Goal: Information Seeking & Learning: Find specific page/section

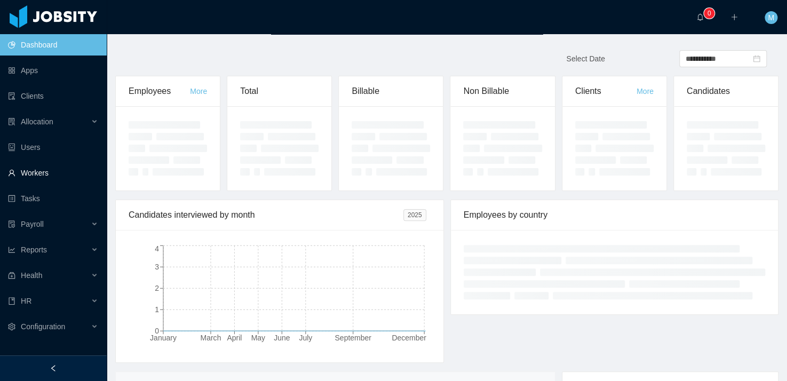
click at [37, 170] on link "Workers" at bounding box center [53, 172] width 90 height 21
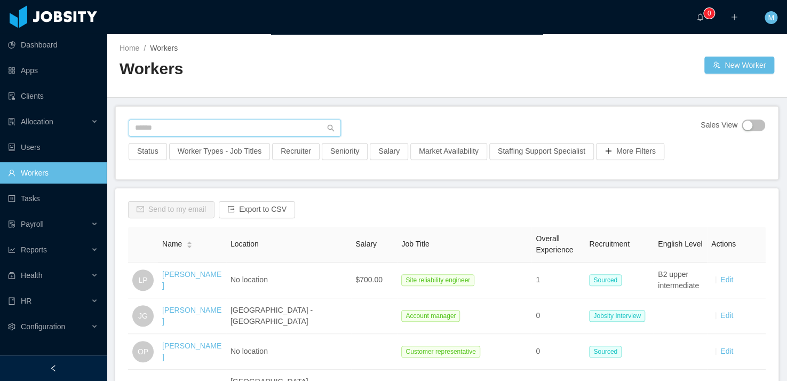
click at [159, 126] on input "text" at bounding box center [235, 128] width 212 height 17
type input "*******"
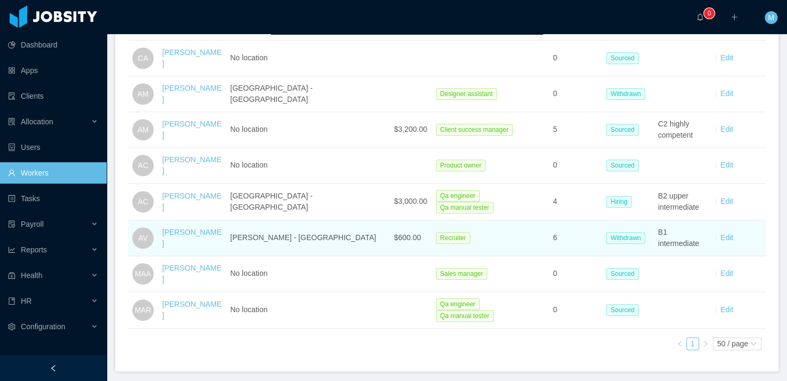
scroll to position [323, 0]
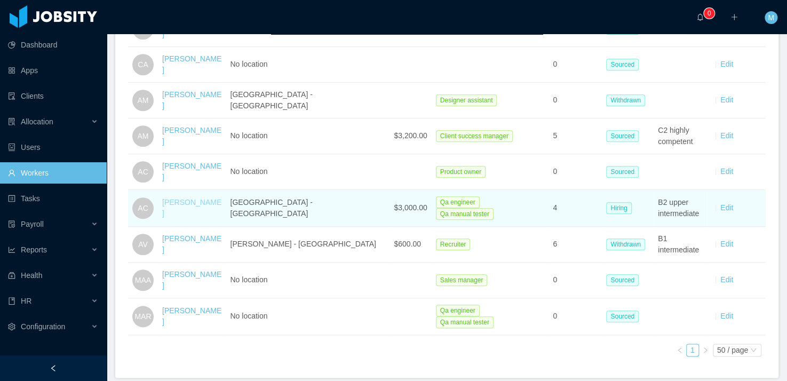
click at [203, 199] on link "Antonia Castells" at bounding box center [191, 208] width 59 height 20
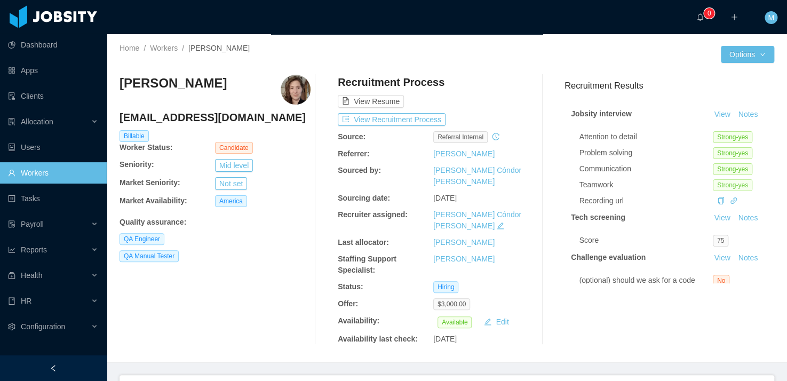
scroll to position [139, 0]
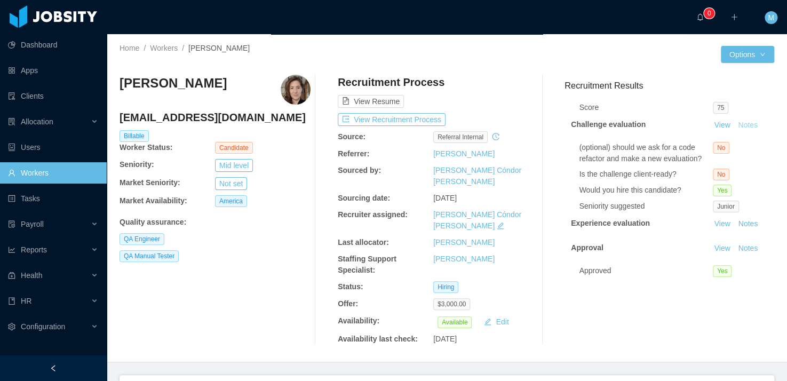
click at [739, 119] on button "Notes" at bounding box center [748, 125] width 28 height 13
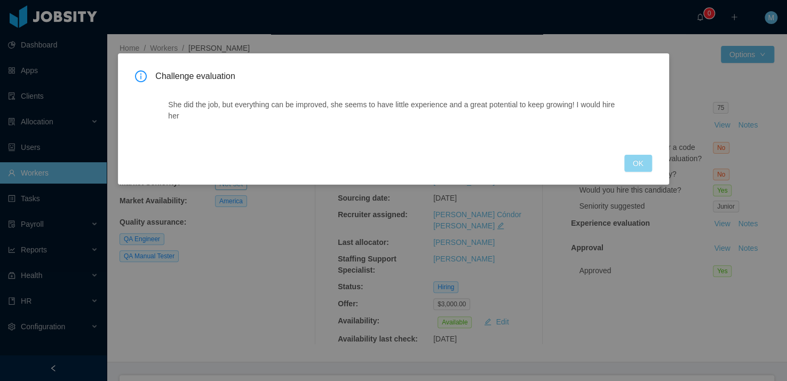
click at [637, 163] on button "OK" at bounding box center [638, 163] width 28 height 17
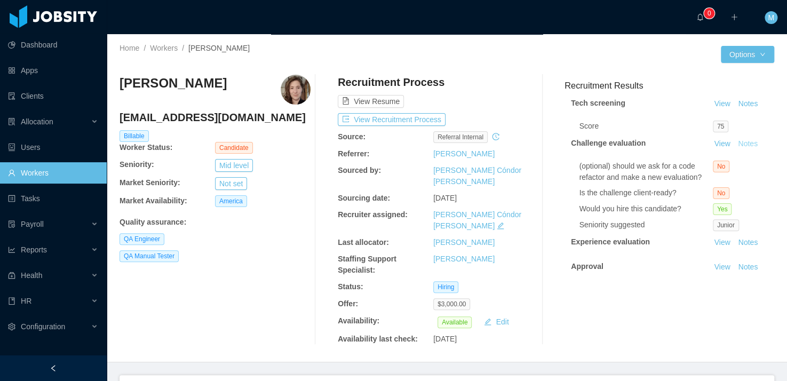
scroll to position [126, 0]
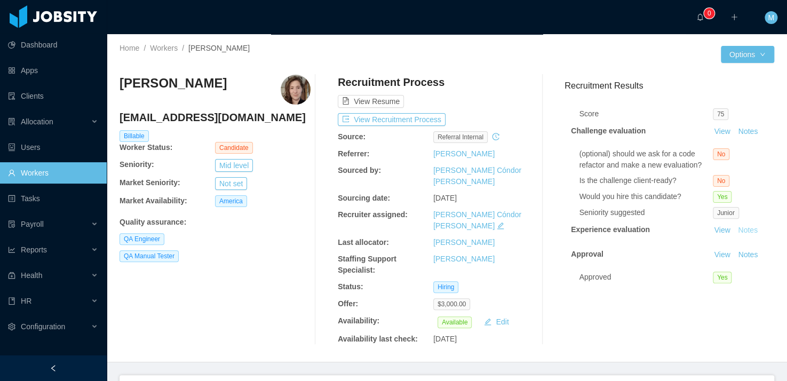
click at [742, 229] on button "Notes" at bounding box center [748, 230] width 28 height 13
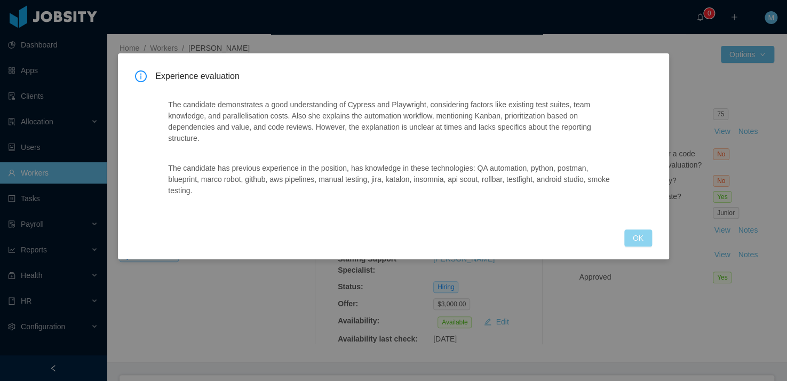
click at [627, 238] on button "OK" at bounding box center [638, 237] width 28 height 17
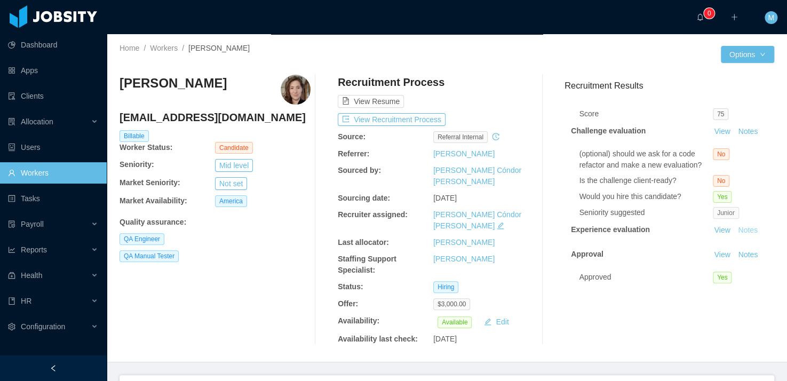
scroll to position [139, 0]
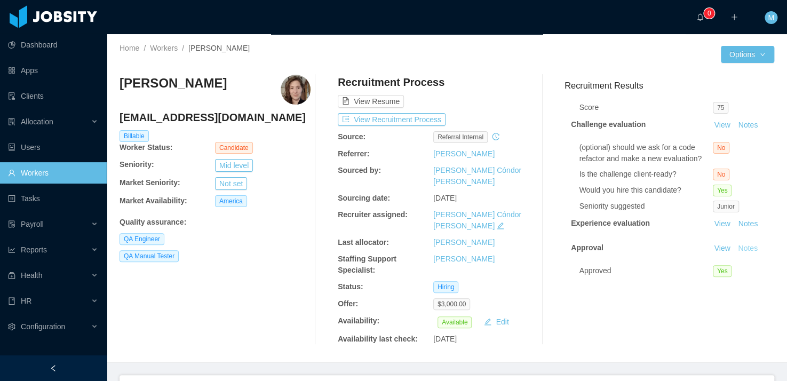
click at [734, 243] on button "Notes" at bounding box center [748, 248] width 28 height 13
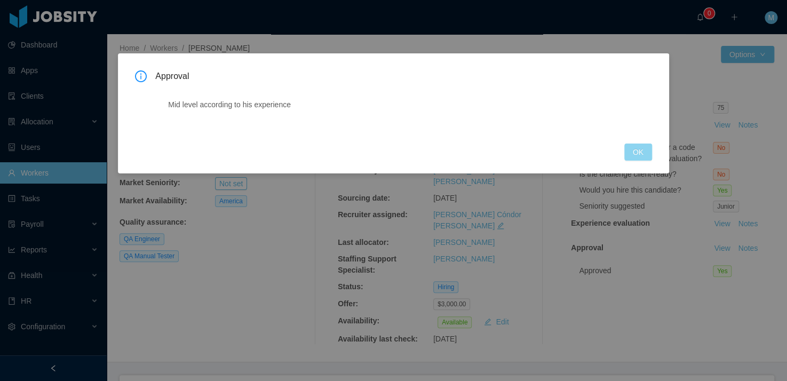
click at [630, 153] on button "OK" at bounding box center [638, 152] width 28 height 17
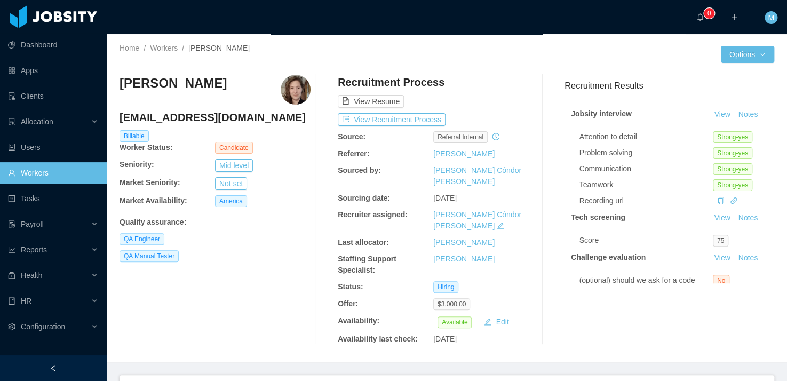
scroll to position [105, 0]
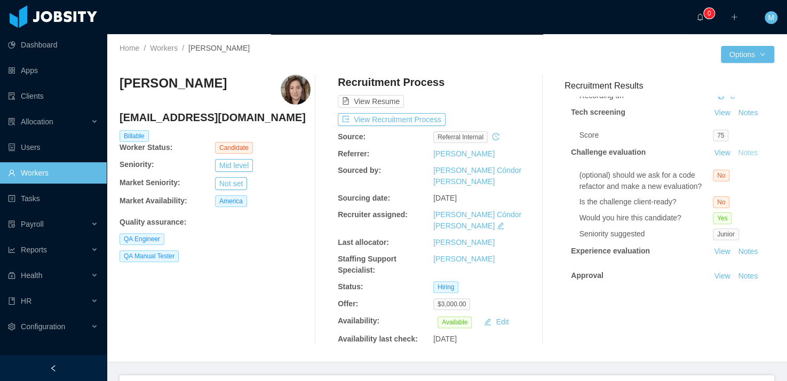
click at [736, 154] on button "Notes" at bounding box center [748, 153] width 28 height 13
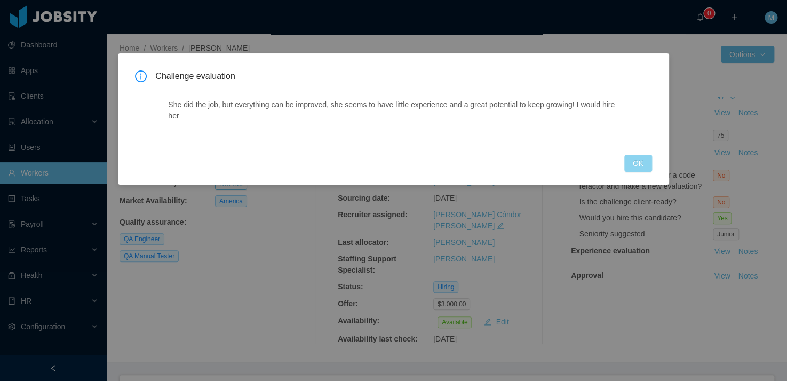
click at [637, 168] on button "OK" at bounding box center [638, 163] width 28 height 17
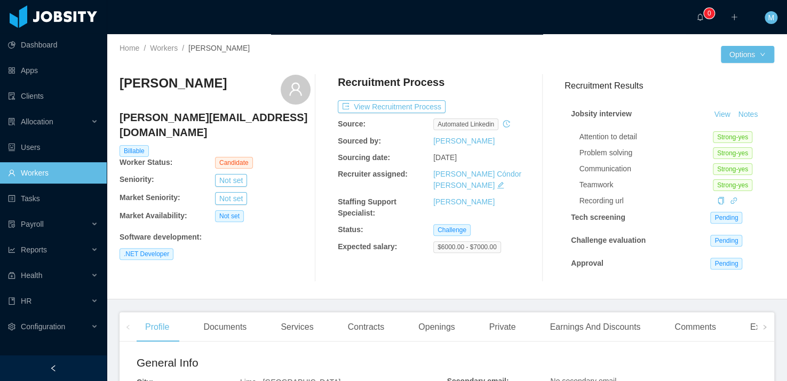
scroll to position [249, 0]
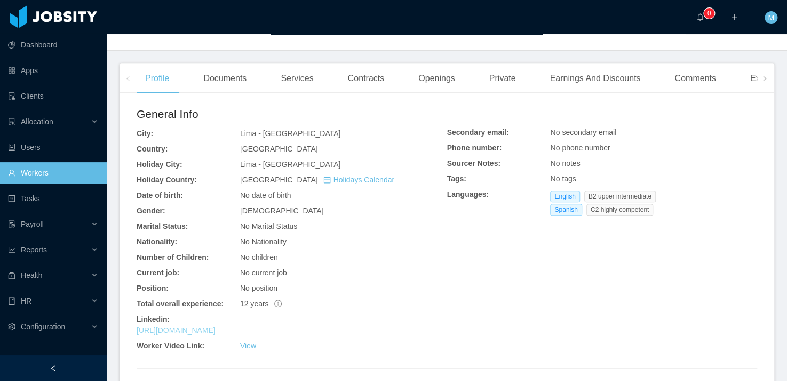
click at [198, 335] on link "[URL][DOMAIN_NAME]" at bounding box center [176, 330] width 79 height 9
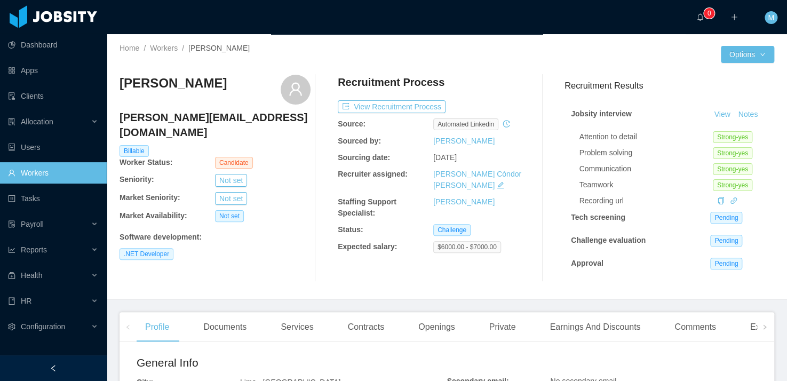
drag, startPoint x: 190, startPoint y: 86, endPoint x: 344, endPoint y: 169, distance: 175.3
click at [117, 89] on div "Home / Workers / Roy Rojas Valdez / Options Roy Rojas Valdez roy.rojval@gmail.c…" at bounding box center [447, 166] width 680 height 265
copy h3 "Roy Rojas Valdez"
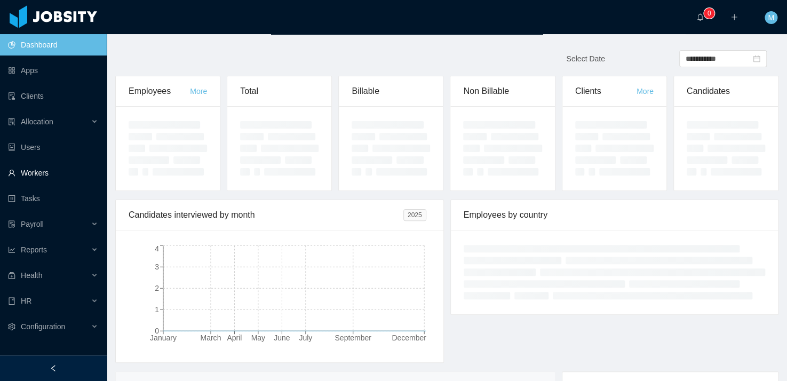
click at [55, 178] on link "Workers" at bounding box center [53, 172] width 90 height 21
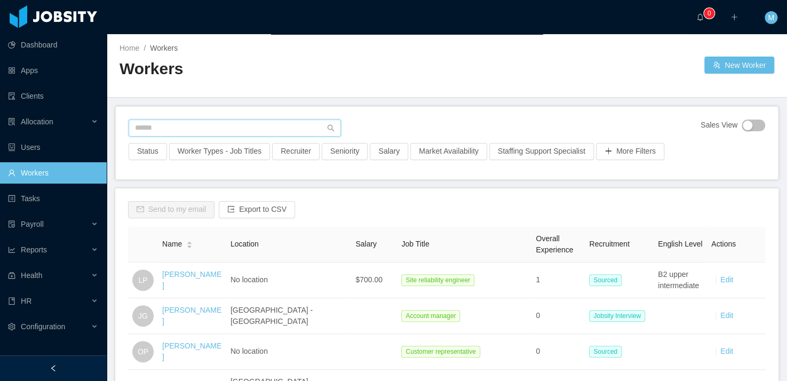
click at [184, 128] on input "text" at bounding box center [235, 128] width 212 height 17
paste input "**********"
type input "**********"
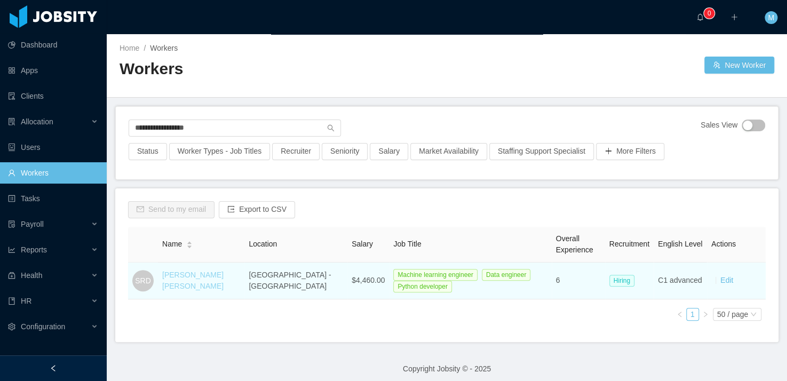
click at [191, 272] on link "[PERSON_NAME] [PERSON_NAME]" at bounding box center [192, 281] width 61 height 20
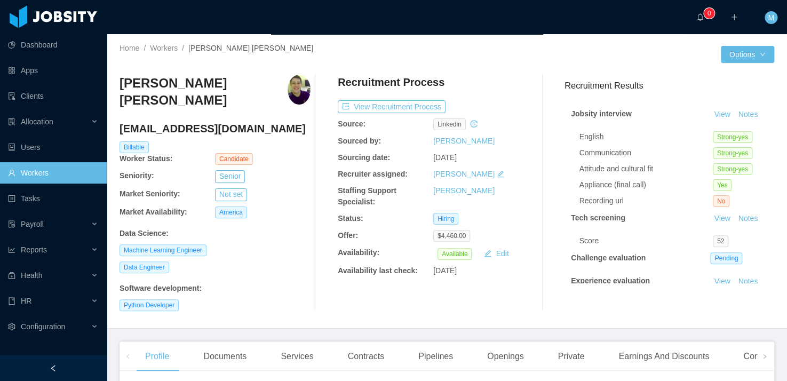
scroll to position [305, 0]
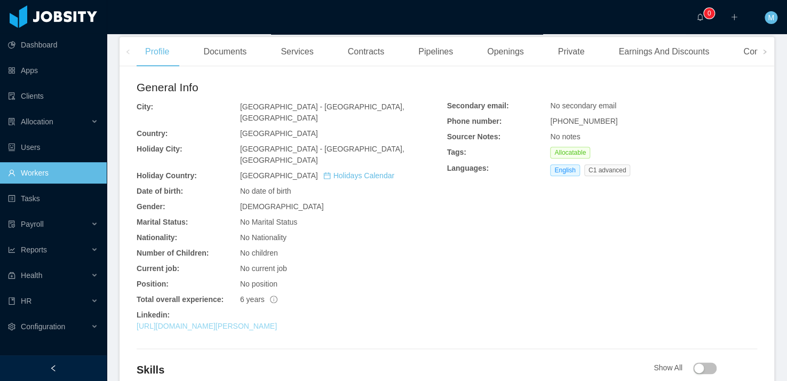
click at [277, 322] on link "[URL][DOMAIN_NAME][PERSON_NAME]" at bounding box center [207, 326] width 140 height 9
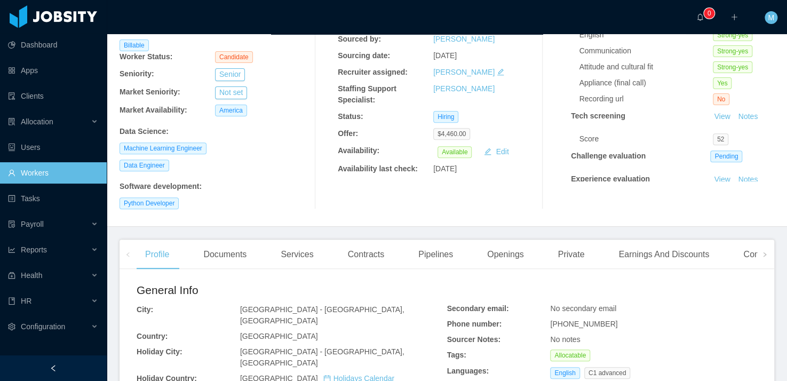
scroll to position [0, 0]
